Goal: Find specific page/section: Find specific page/section

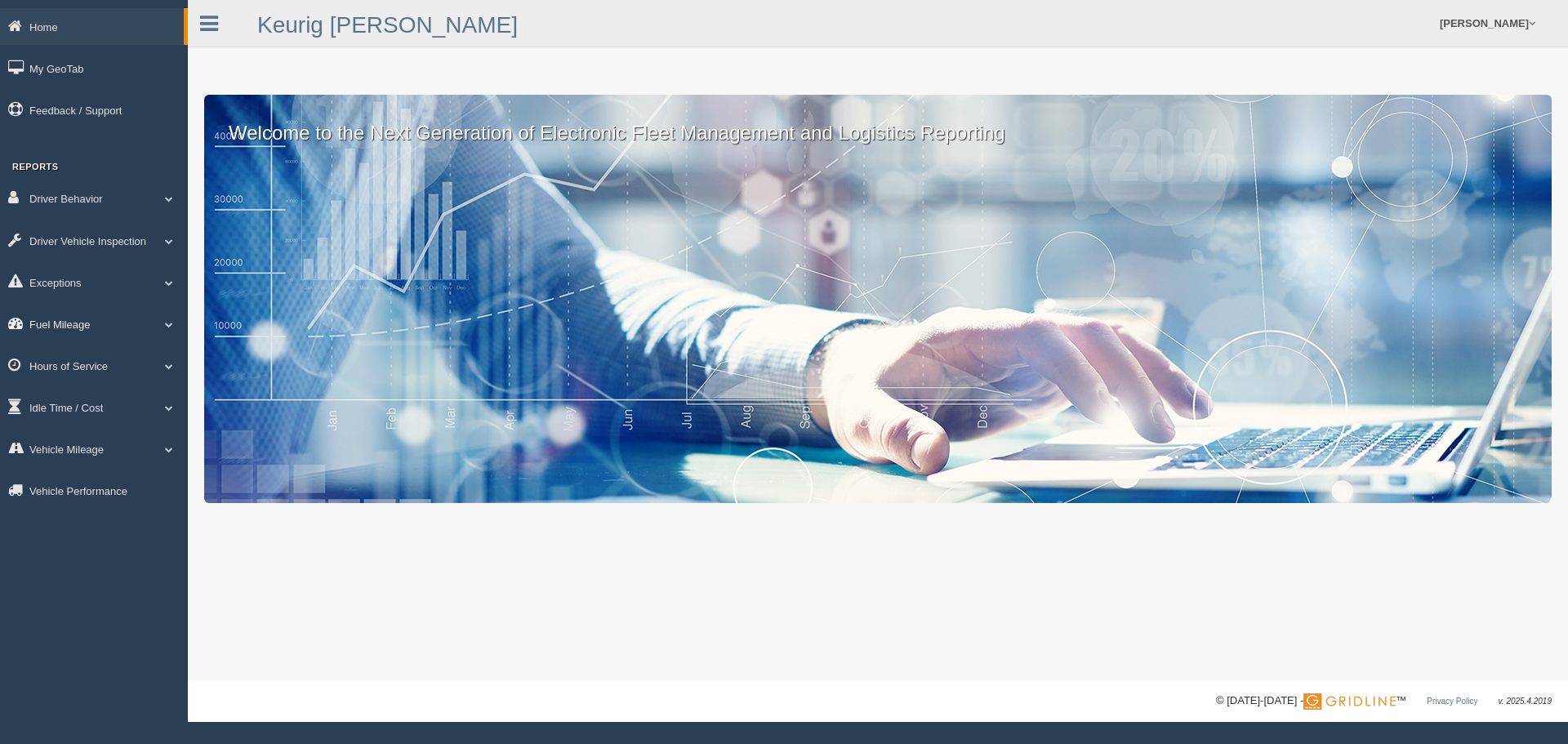
click at [144, 326] on link "Fuel Mileage" at bounding box center [94, 323] width 188 height 37
click at [104, 396] on link "Fuel Mileage" at bounding box center [106, 391] width 154 height 29
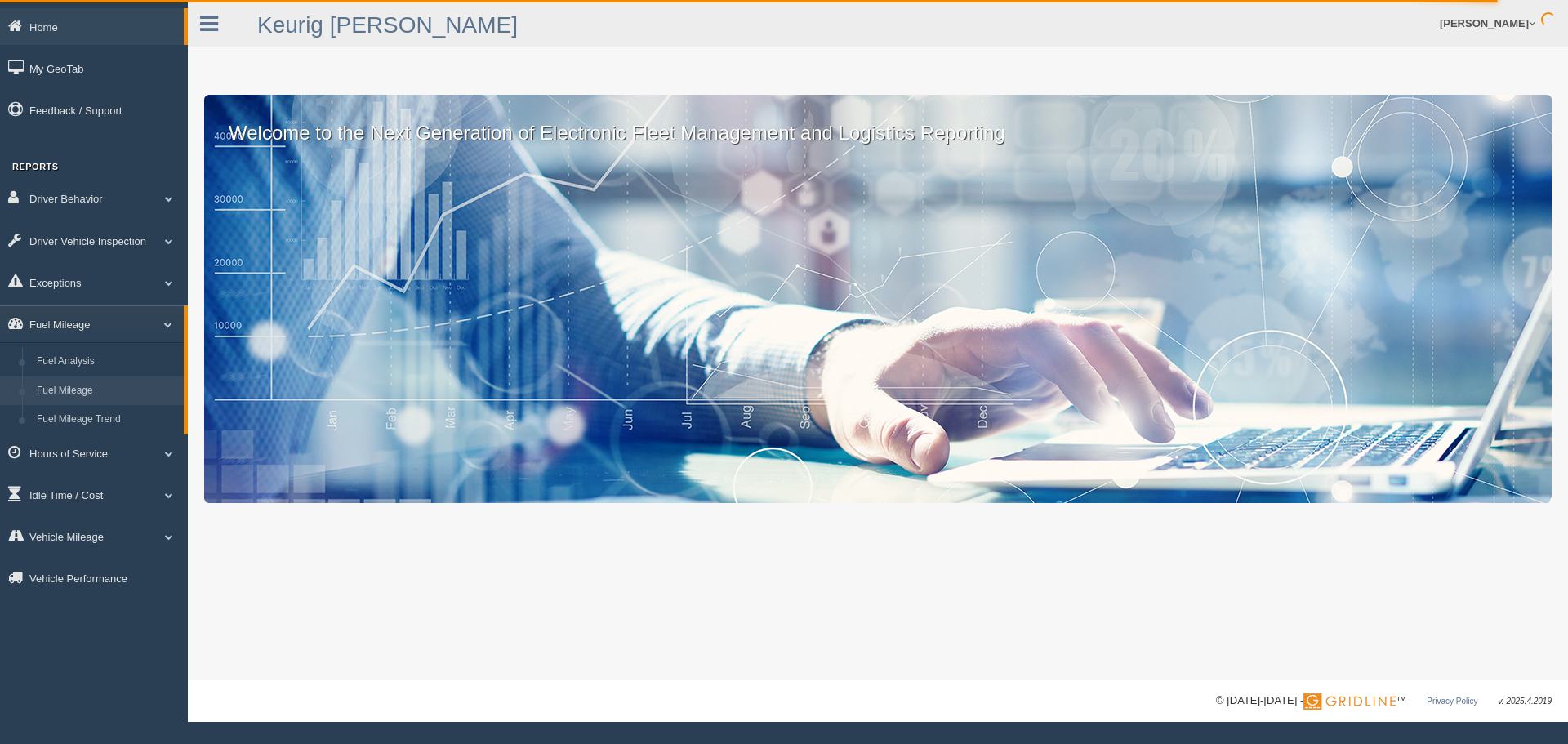
click at [95, 389] on link "Fuel Mileage" at bounding box center [106, 391] width 154 height 29
click at [84, 384] on link "Fuel Mileage" at bounding box center [106, 391] width 154 height 29
click at [100, 387] on link "Fuel Mileage" at bounding box center [106, 391] width 154 height 29
click at [100, 376] on link "Fuel Mileage" at bounding box center [106, 391] width 154 height 29
click at [80, 498] on link "Idle Time / Cost" at bounding box center [94, 494] width 188 height 37
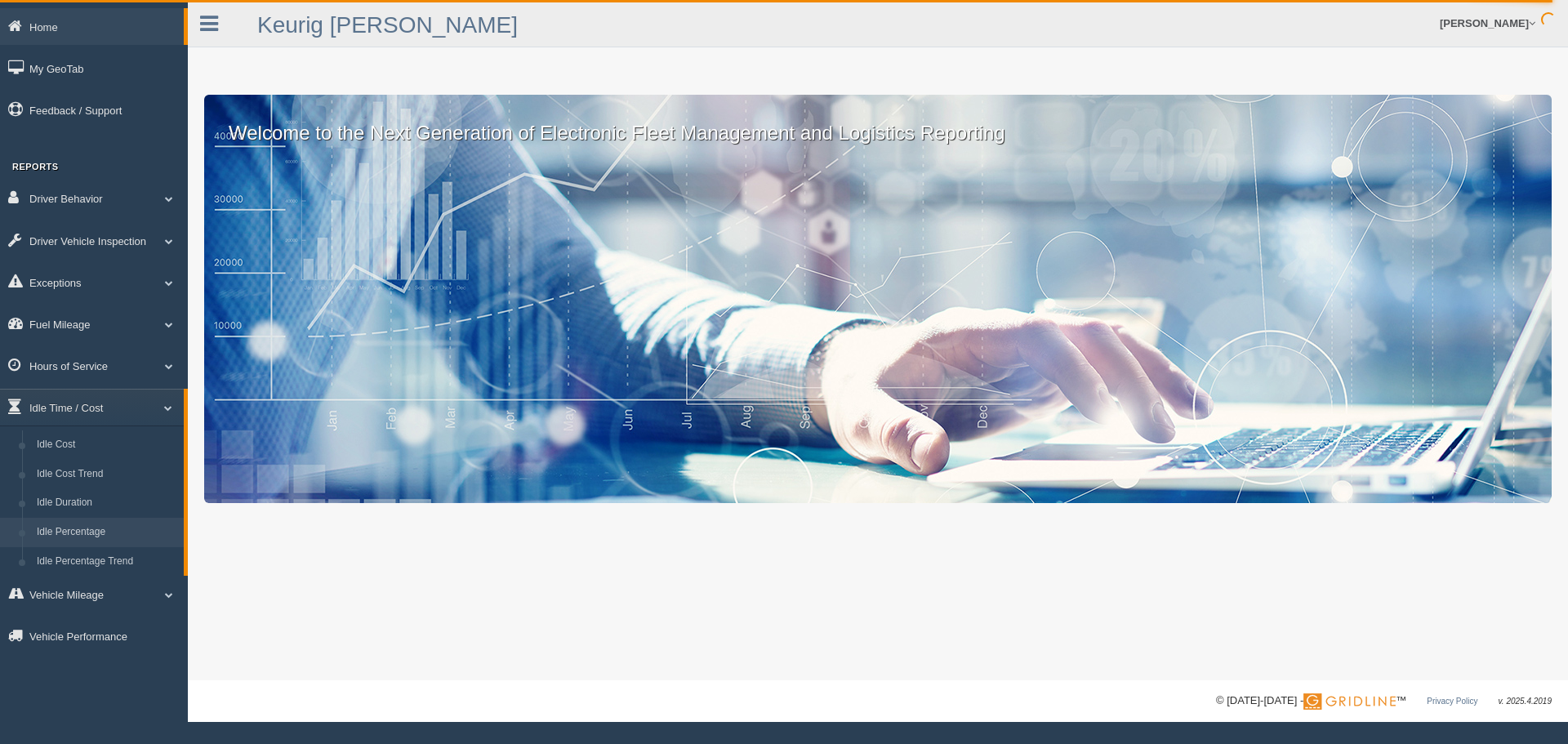
click at [72, 529] on link "Idle Percentage" at bounding box center [106, 532] width 154 height 29
click at [102, 533] on link "Idle Percentage" at bounding box center [106, 532] width 154 height 29
